Goal: Transaction & Acquisition: Purchase product/service

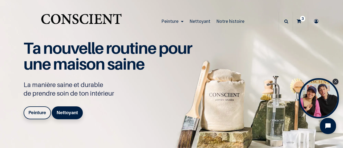
click at [298, 20] on icon at bounding box center [299, 21] width 5 height 19
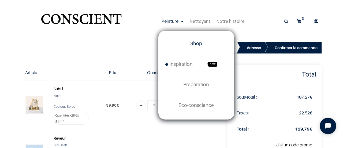
click at [201, 42] on link "Shop" at bounding box center [196, 43] width 75 height 20
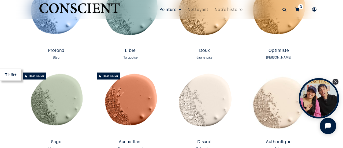
scroll to position [420, 0]
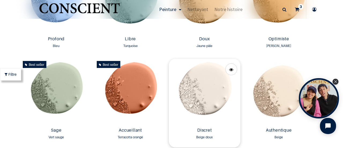
click at [207, 100] on img at bounding box center [205, 92] width 72 height 67
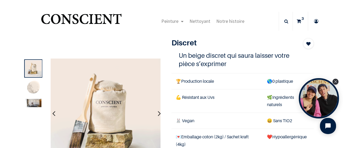
click at [158, 113] on icon "button" at bounding box center [159, 113] width 3 height 14
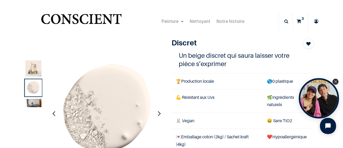
click at [158, 113] on icon "button" at bounding box center [159, 113] width 3 height 14
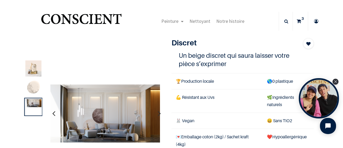
scroll to position [1, 0]
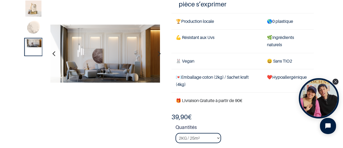
scroll to position [35, 0]
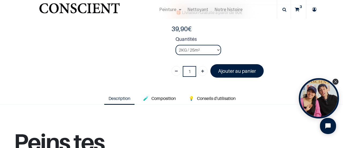
scroll to position [116, 0]
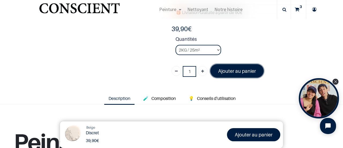
click at [223, 75] on link "Ajouter au panier" at bounding box center [237, 70] width 53 height 13
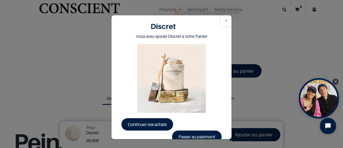
click at [226, 20] on button "Close" at bounding box center [226, 20] width 11 height 11
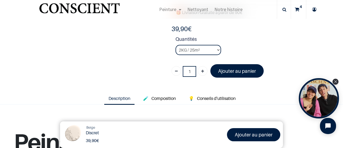
click at [295, 12] on link "4" at bounding box center [298, 9] width 15 height 19
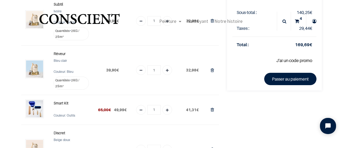
scroll to position [46, 0]
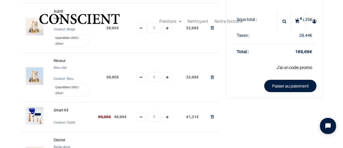
click at [35, 31] on div "Peinture Shop Inspiration new Blog" at bounding box center [170, 21] width 306 height 21
click at [56, 11] on img "Logo of Conscient" at bounding box center [79, 21] width 83 height 21
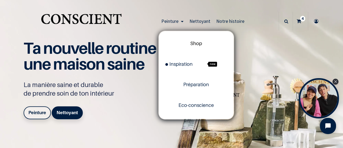
click at [196, 43] on span "Shop" at bounding box center [196, 44] width 12 height 6
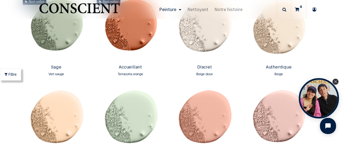
scroll to position [466, 0]
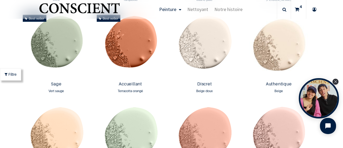
drag, startPoint x: 337, startPoint y: 38, endPoint x: 342, endPoint y: 35, distance: 5.5
click at [342, 35] on div "True Peinture Shop new 0" at bounding box center [171, 74] width 343 height 148
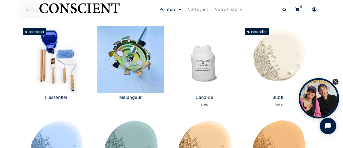
scroll to position [279, 0]
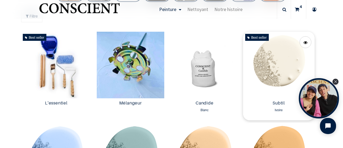
click at [277, 59] on img at bounding box center [279, 65] width 72 height 67
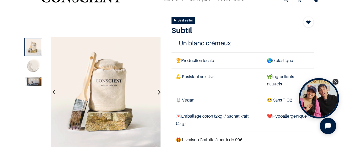
scroll to position [28, 0]
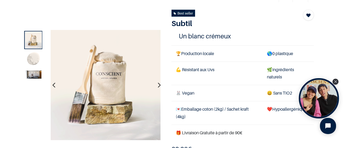
click at [159, 86] on icon "button" at bounding box center [159, 85] width 3 height 14
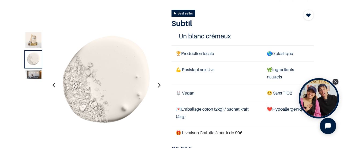
click at [159, 86] on icon "button" at bounding box center [159, 85] width 3 height 14
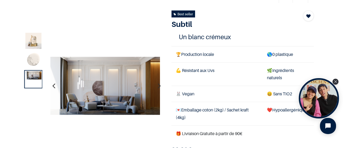
scroll to position [0, 0]
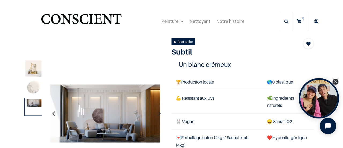
click at [300, 20] on sup "4" at bounding box center [302, 18] width 5 height 5
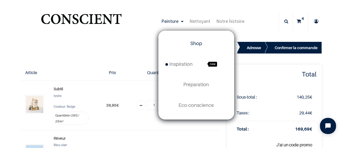
click at [199, 42] on span "Shop" at bounding box center [196, 44] width 12 height 6
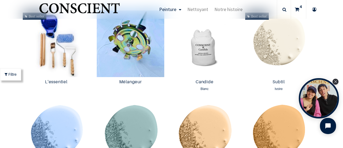
scroll to position [283, 0]
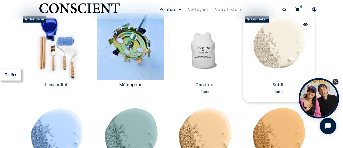
click at [278, 47] on img at bounding box center [279, 46] width 72 height 67
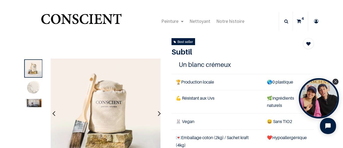
click at [34, 106] on img at bounding box center [33, 103] width 16 height 8
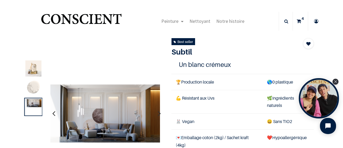
click at [30, 91] on img at bounding box center [33, 88] width 16 height 16
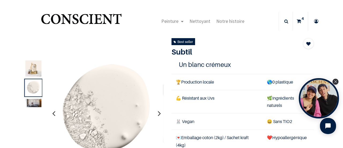
click at [158, 113] on icon "button" at bounding box center [159, 113] width 3 height 14
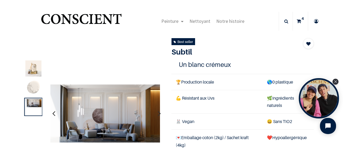
click at [297, 20] on icon at bounding box center [299, 21] width 5 height 19
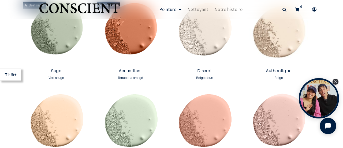
scroll to position [491, 0]
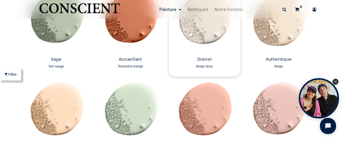
click at [205, 28] on img at bounding box center [205, 21] width 72 height 67
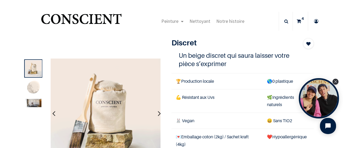
scroll to position [30, 0]
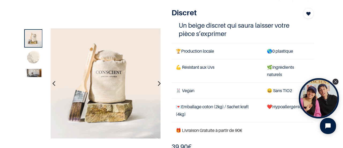
click at [29, 61] on img at bounding box center [33, 58] width 16 height 16
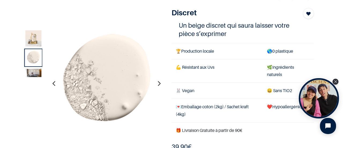
click at [158, 86] on icon "button" at bounding box center [159, 83] width 3 height 14
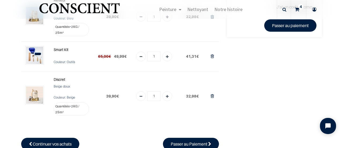
scroll to position [106, 0]
click at [211, 96] on icon "Supprimer du panier" at bounding box center [212, 95] width 3 height 7
type input "0"
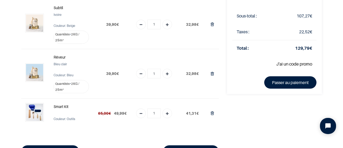
scroll to position [49, 0]
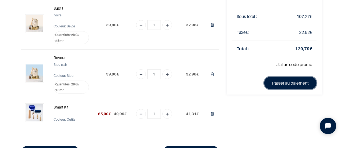
click at [276, 80] on link "Passer au paiement" at bounding box center [291, 83] width 52 height 12
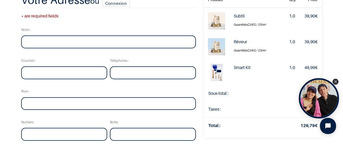
scroll to position [37, 0]
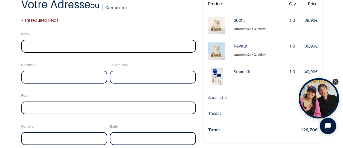
click at [152, 44] on input "text" at bounding box center [108, 46] width 175 height 13
type input "Delhaye"
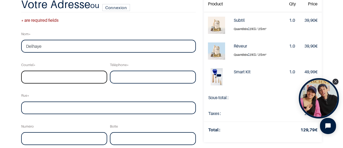
click at [36, 79] on input "email" at bounding box center [64, 77] width 86 height 13
type input "annecharlottedel@hotmail.com"
click at [129, 80] on input "tel" at bounding box center [153, 77] width 86 height 13
type input "0476433633"
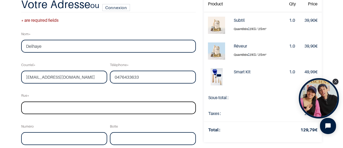
click at [87, 104] on input "text" at bounding box center [108, 107] width 175 height 13
type input "Rue de la Grenouillette"
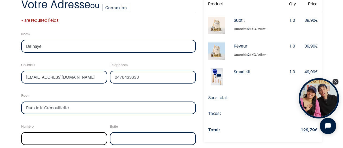
type input "3"
type input "Marche-en-famenne"
type input "6900"
select select "20"
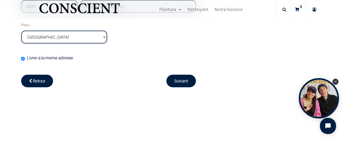
scroll to position [229, 0]
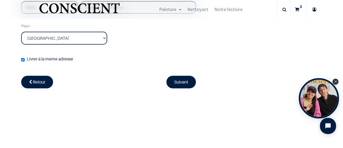
click at [53, 58] on label "Livrer à la meme adresse ( Votre adresse de livraison vous sera demandée plus t…" at bounding box center [47, 58] width 52 height 7
click at [25, 58] on input "Livrer à la meme adresse ( Votre adresse de livraison vous sera demandée plus t…" at bounding box center [22, 59] width 3 height 3
click at [53, 58] on label "Livrer à la meme adresse ( Votre adresse de livraison vous sera demandée plus t…" at bounding box center [101, 58] width 160 height 7
click at [25, 58] on input "Livrer à la meme adresse ( Votre adresse de livraison vous sera demandée plus t…" at bounding box center [22, 59] width 3 height 3
checkbox input "true"
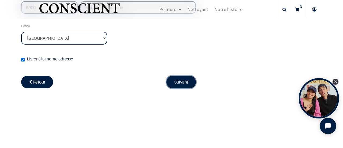
click at [167, 83] on link "Suivant" at bounding box center [182, 82] width 30 height 12
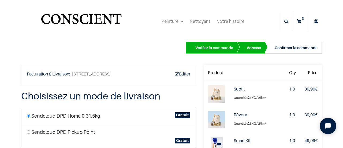
click at [86, 135] on label "Sendcloud DPD Pickup Point" at bounding box center [63, 131] width 64 height 7
radio input "true"
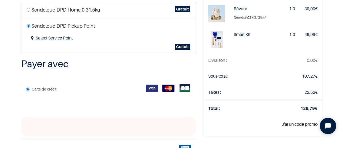
scroll to position [77, 0]
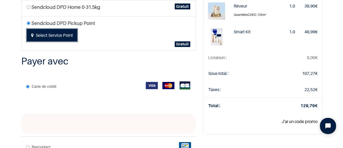
click at [66, 41] on button "Select Service Point" at bounding box center [52, 35] width 50 height 12
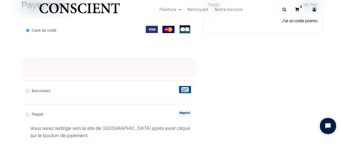
scroll to position [178, 0]
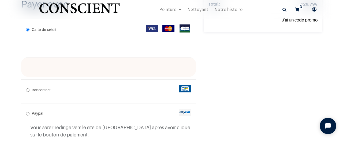
click at [97, 76] on div at bounding box center [108, 67] width 175 height 20
click at [42, 92] on span "Bancontact" at bounding box center [41, 90] width 19 height 4
click at [30, 92] on input "Bancontact" at bounding box center [27, 89] width 3 height 3
radio input "true"
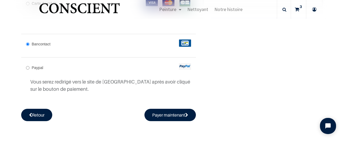
scroll to position [213, 0]
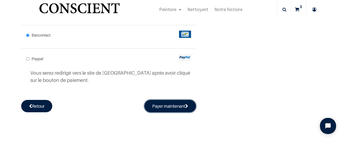
click at [169, 112] on button "Payer maintenant" at bounding box center [171, 106] width 52 height 12
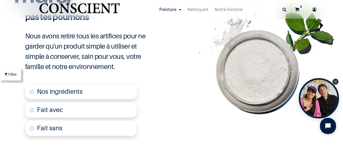
scroll to position [1294, 0]
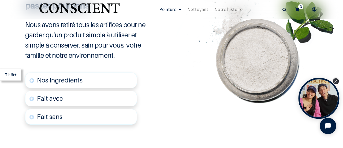
click at [336, 82] on icon "Close Tolstoy widget" at bounding box center [336, 81] width 3 height 3
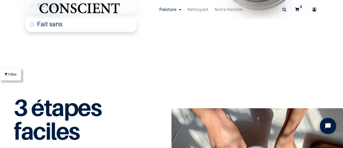
scroll to position [1378, 0]
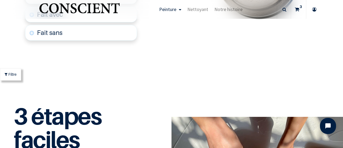
click at [108, 36] on link "Fait sans" at bounding box center [81, 33] width 112 height 16
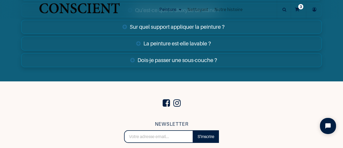
scroll to position [2155, 0]
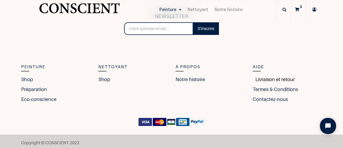
click at [276, 76] on link "Livraison et retour" at bounding box center [274, 79] width 42 height 7
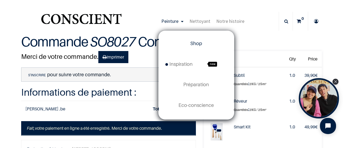
click at [197, 44] on span "Shop" at bounding box center [196, 44] width 12 height 6
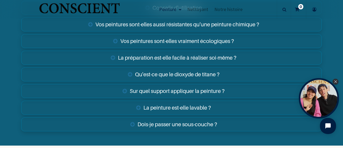
scroll to position [1893, 0]
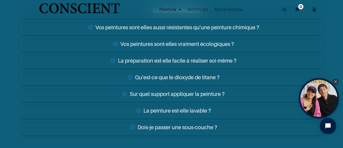
click at [195, 124] on link "Dois-je passer une sous-couche ?" at bounding box center [171, 127] width 301 height 14
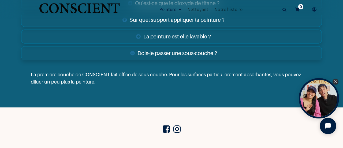
scroll to position [1971, 0]
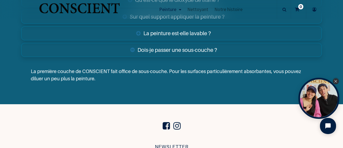
click at [335, 81] on icon "Close Tolstoy widget" at bounding box center [336, 81] width 3 height 3
